Goal: Information Seeking & Learning: Learn about a topic

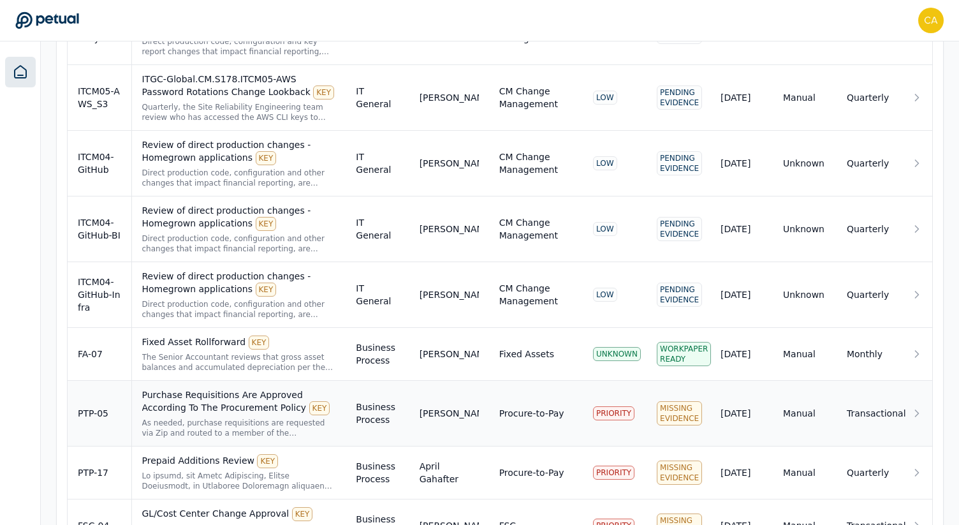
scroll to position [10308, 0]
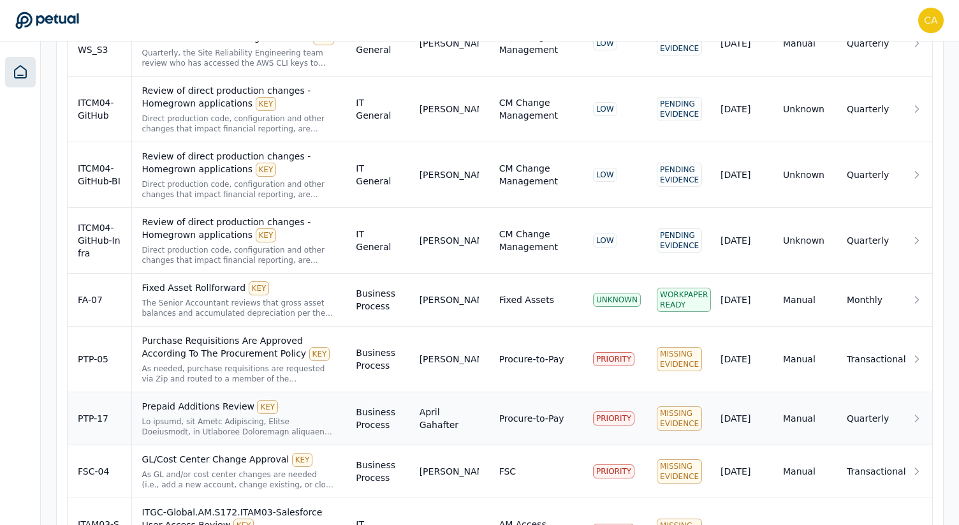
click at [201, 416] on div at bounding box center [239, 426] width 194 height 20
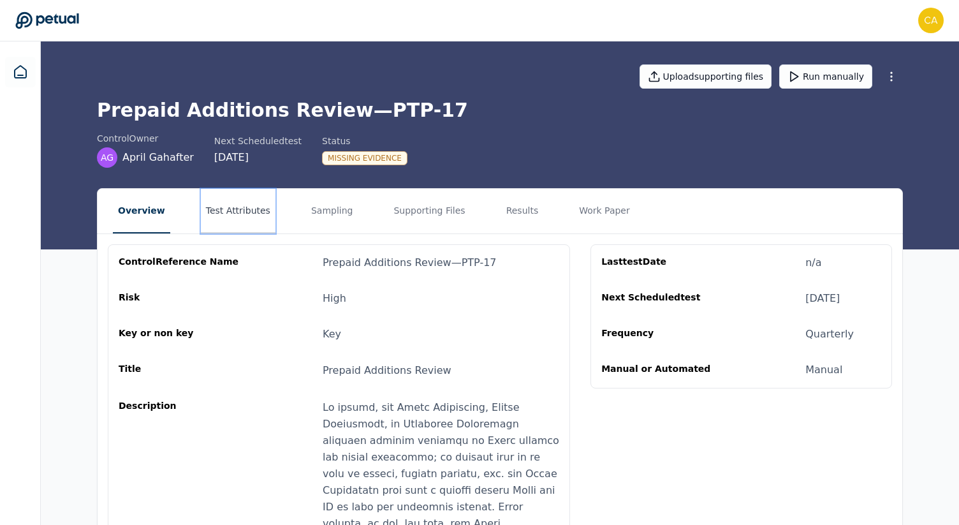
click at [212, 208] on button "Test Attributes" at bounding box center [238, 211] width 75 height 45
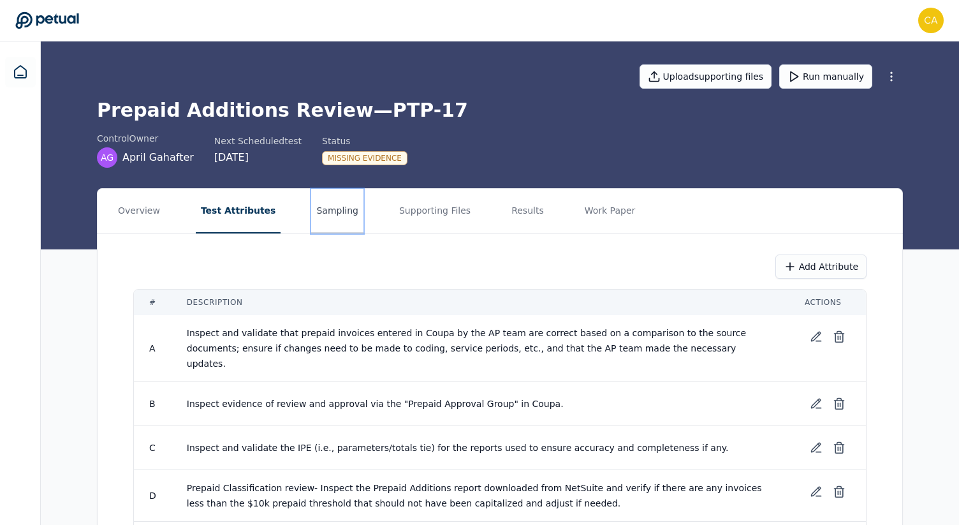
click at [331, 211] on button "Sampling" at bounding box center [337, 211] width 52 height 45
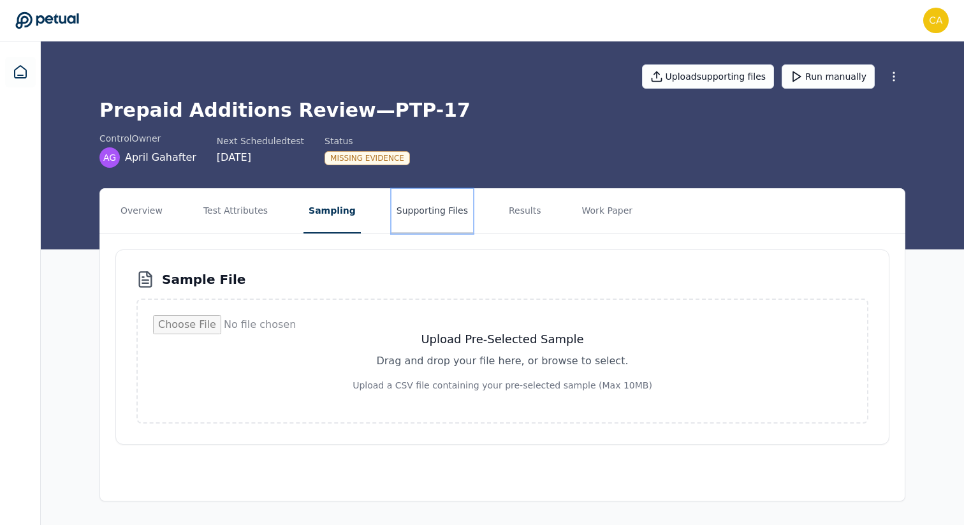
click at [423, 198] on button "Supporting Files" at bounding box center [432, 211] width 82 height 45
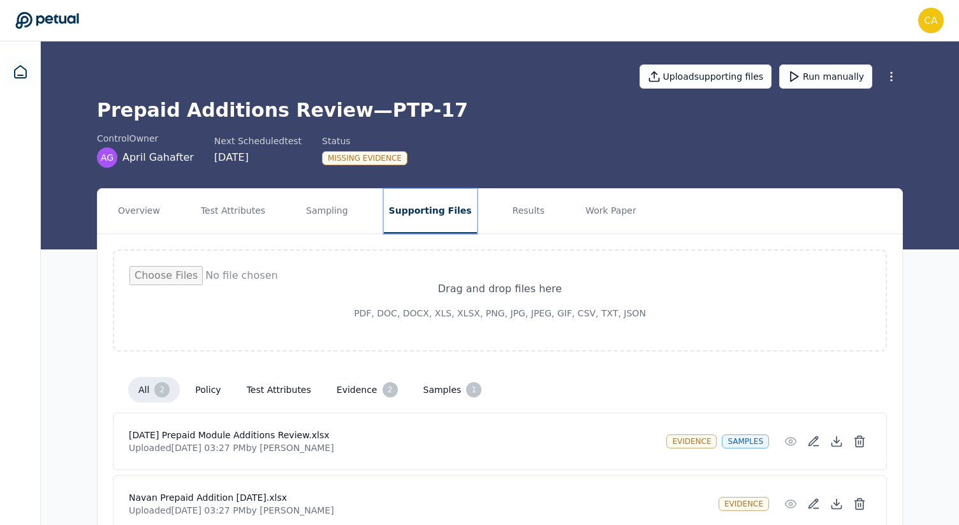
scroll to position [64, 0]
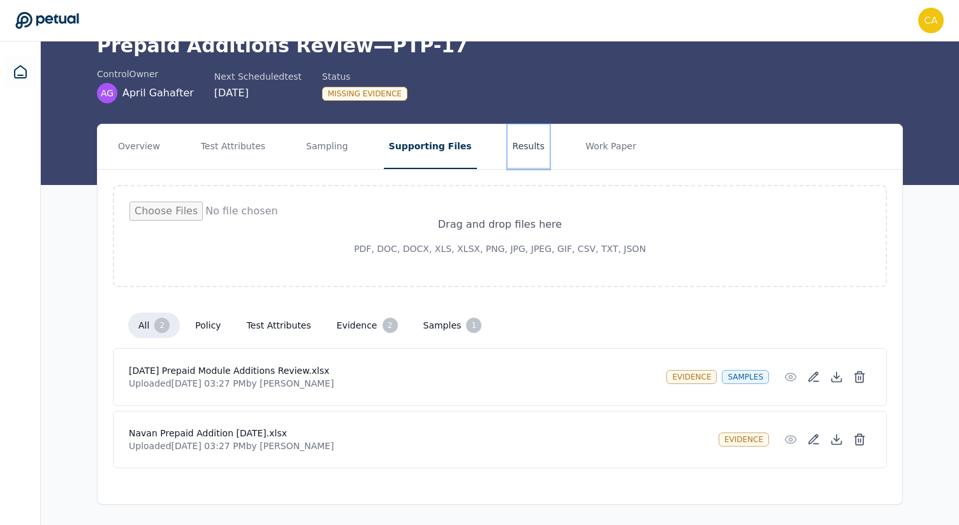
click at [507, 145] on button "Results" at bounding box center [528, 146] width 43 height 45
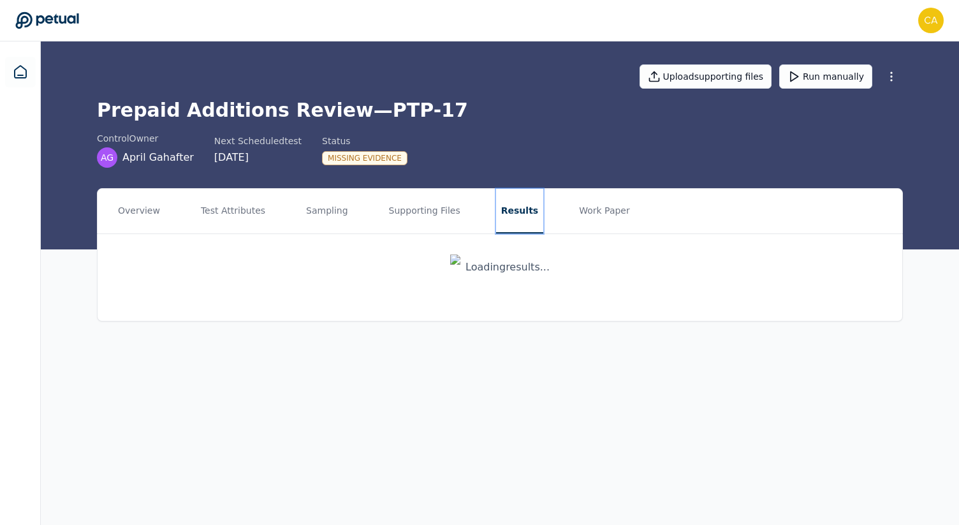
scroll to position [0, 0]
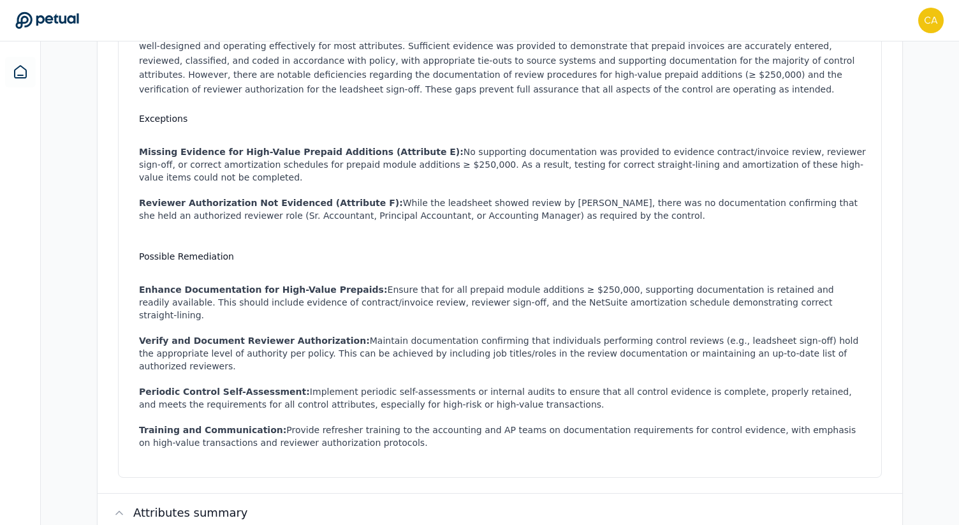
scroll to position [314, 0]
